Goal: Task Accomplishment & Management: Manage account settings

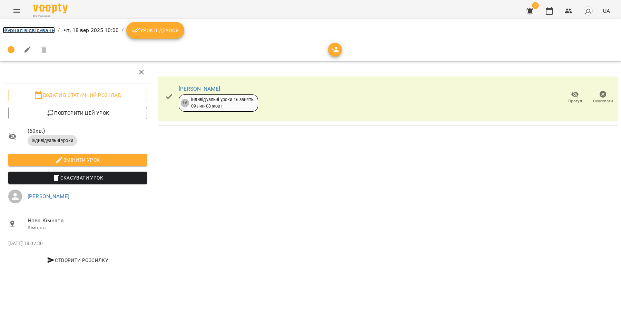
click at [43, 29] on link "Журнал відвідувань" at bounding box center [29, 30] width 52 height 7
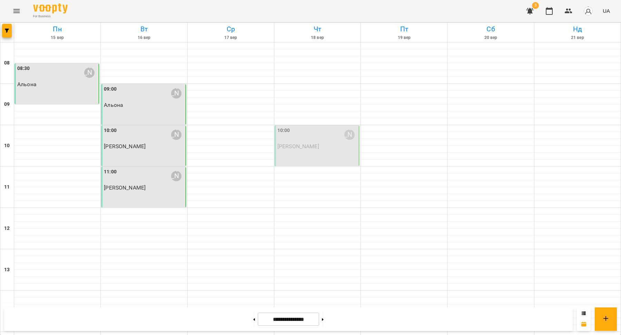
click at [304, 154] on div "10:00 Григоренко Віра Сергіївна Dench" at bounding box center [317, 146] width 85 height 41
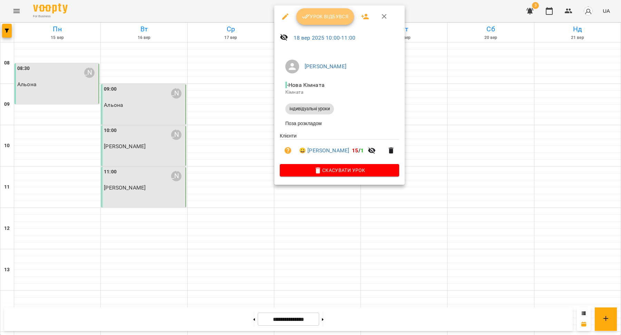
click at [327, 24] on button "Урок відбувся" at bounding box center [325, 16] width 58 height 17
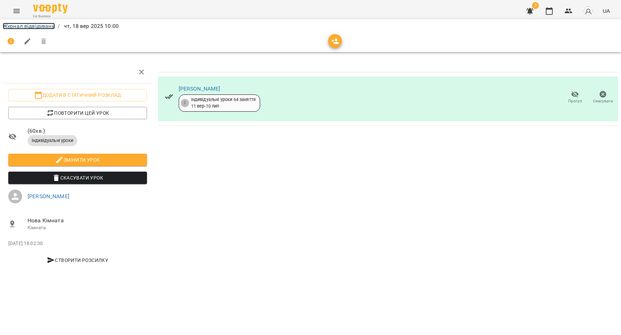
click at [51, 28] on link "Журнал відвідувань" at bounding box center [29, 26] width 52 height 7
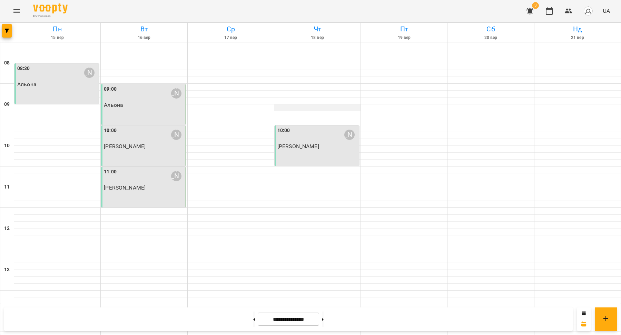
click at [312, 107] on div at bounding box center [317, 108] width 86 height 7
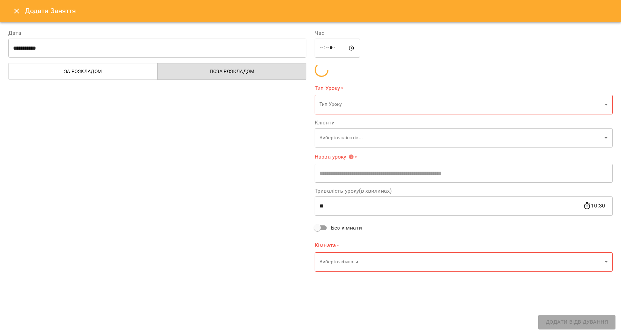
type input "**********"
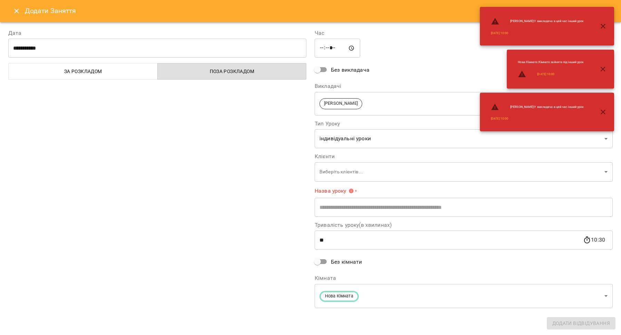
click at [18, 14] on icon "Close" at bounding box center [16, 11] width 8 height 8
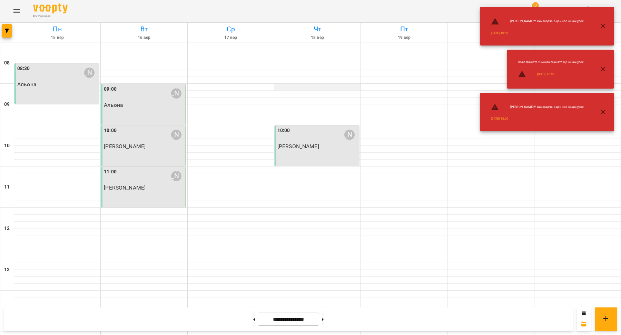
click at [304, 88] on div at bounding box center [317, 87] width 86 height 7
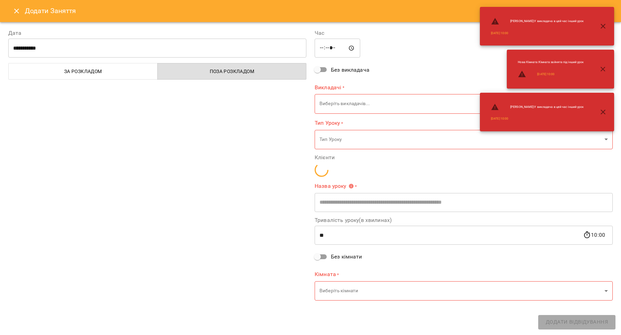
type input "**********"
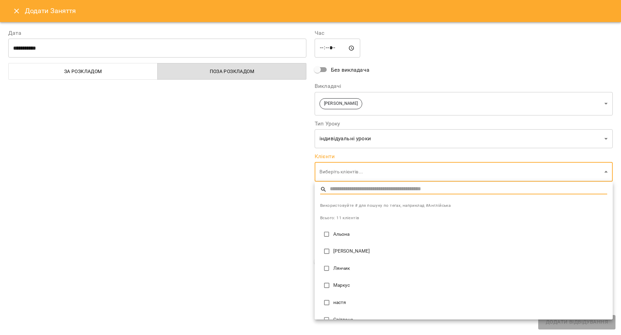
click at [337, 235] on p "Альона" at bounding box center [470, 234] width 274 height 7
type input "**********"
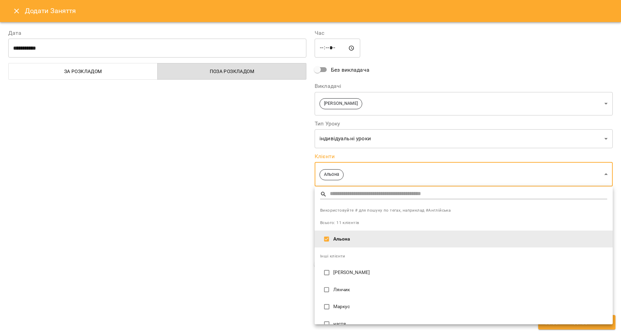
click at [230, 309] on div at bounding box center [310, 167] width 621 height 335
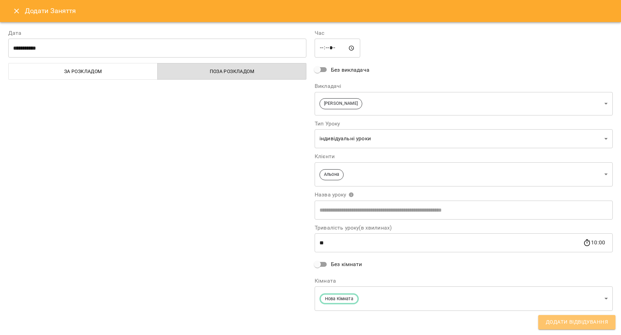
click at [579, 328] on button "Додати Відвідування" at bounding box center [576, 322] width 77 height 14
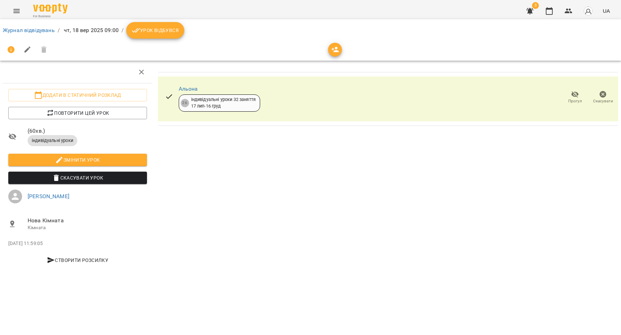
click at [173, 31] on span "Урок відбувся" at bounding box center [155, 30] width 47 height 8
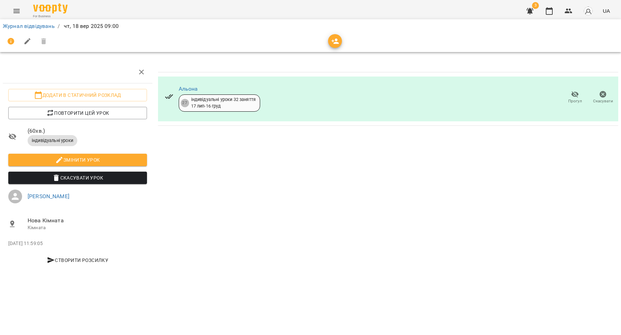
click at [44, 31] on div "Журнал відвідувань / чт, 18 вер 2025 09:00" at bounding box center [310, 26] width 618 height 11
click at [44, 29] on link "Журнал відвідувань" at bounding box center [29, 26] width 52 height 7
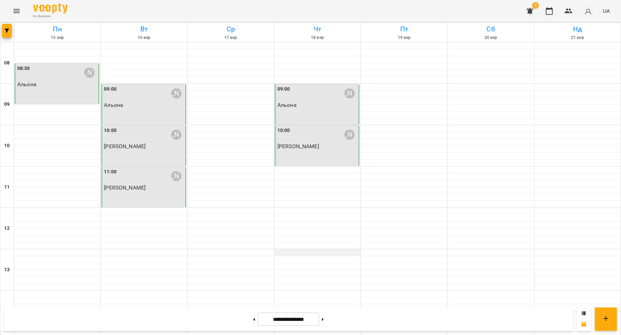
scroll to position [109, 0]
click at [300, 167] on div at bounding box center [317, 170] width 86 height 7
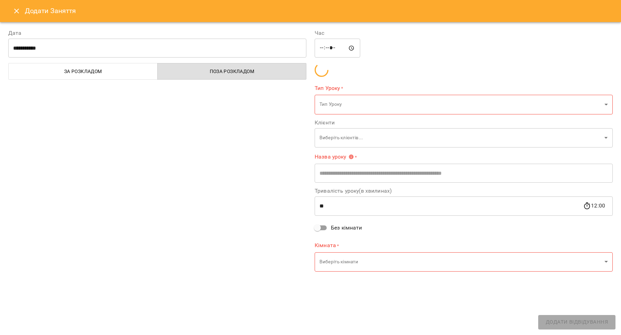
type input "**********"
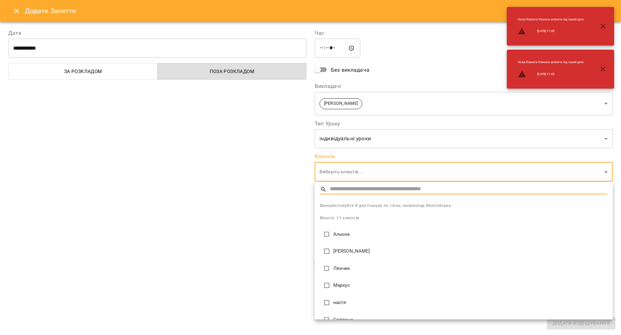
scroll to position [16, 0]
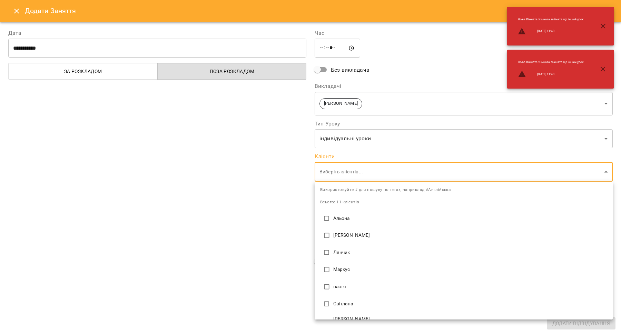
click at [364, 232] on li "[PERSON_NAME]" at bounding box center [464, 235] width 298 height 17
type input "**********"
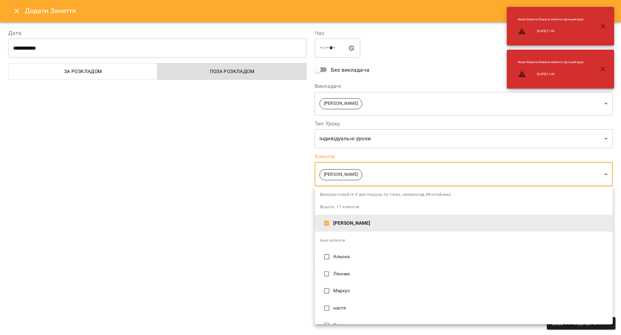
click at [240, 251] on div at bounding box center [310, 167] width 621 height 335
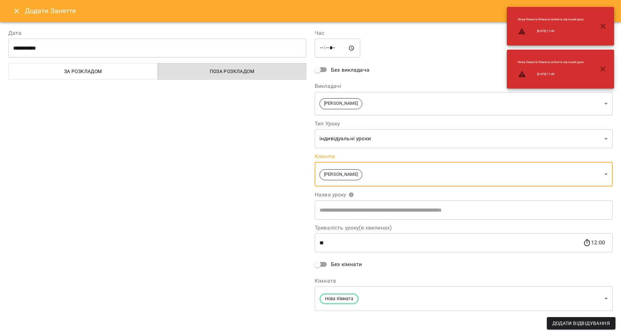
click at [558, 326] on span "Додати Відвідування" at bounding box center [581, 323] width 58 height 8
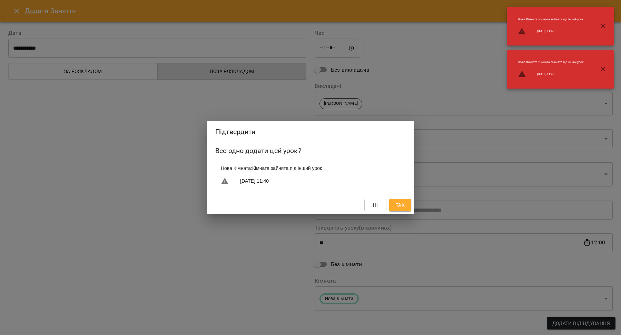
click at [393, 207] on button "Так" at bounding box center [400, 205] width 22 height 12
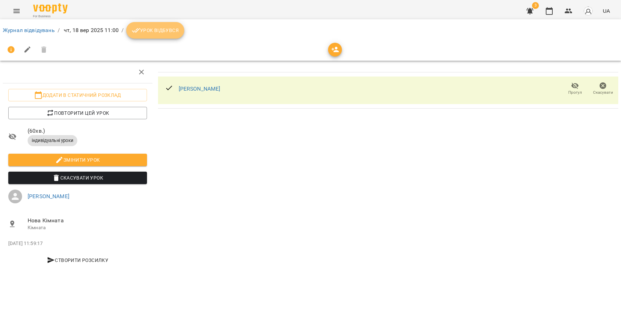
click at [154, 36] on button "Урок відбувся" at bounding box center [155, 30] width 58 height 17
